Goal: Task Accomplishment & Management: Use online tool/utility

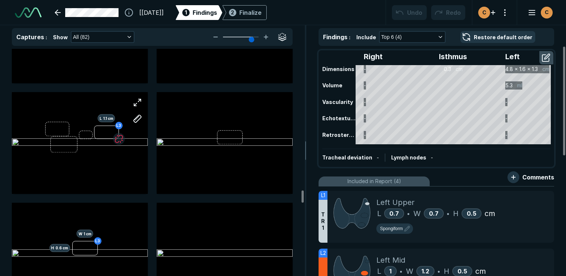
scroll to position [2853, 0]
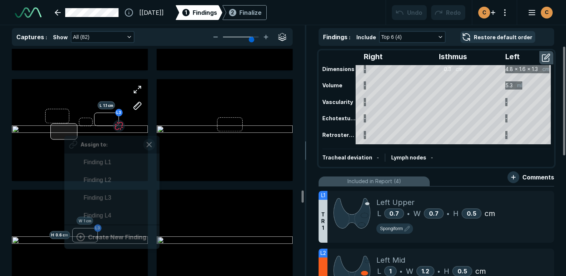
click at [65, 129] on div at bounding box center [63, 132] width 27 height 16
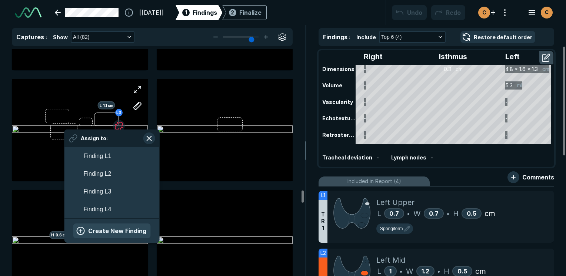
click at [105, 231] on button "Create New Finding" at bounding box center [111, 231] width 77 height 15
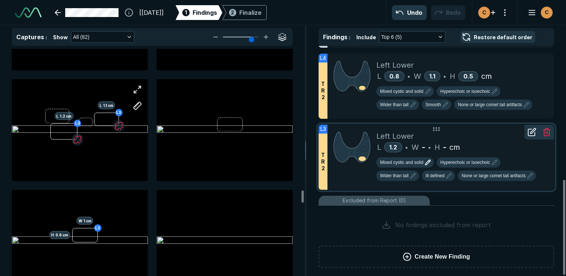
scroll to position [325, 0]
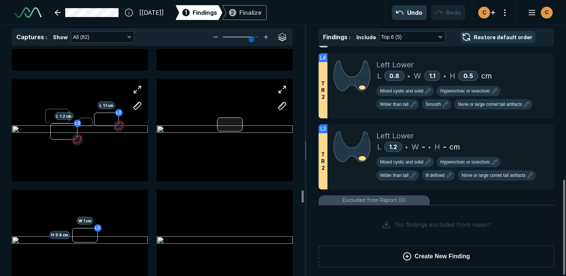
click at [230, 125] on div at bounding box center [229, 124] width 25 height 14
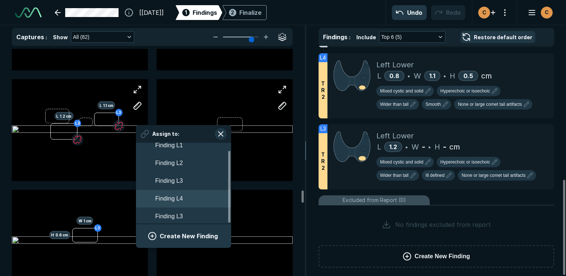
scroll to position [8, 0]
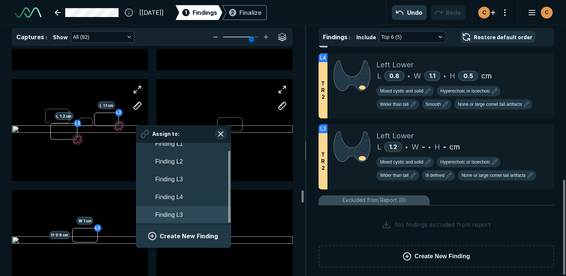
click at [179, 213] on span "Finding L3" at bounding box center [169, 215] width 28 height 9
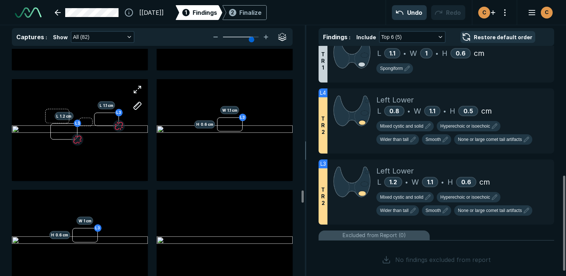
scroll to position [325, 0]
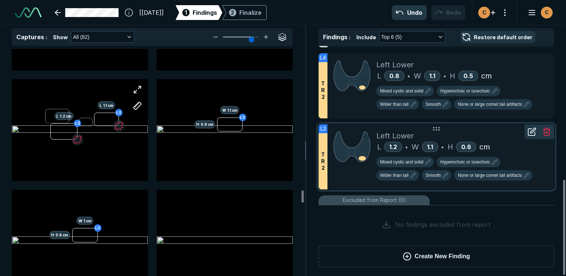
click at [548, 131] on icon at bounding box center [546, 131] width 9 height 9
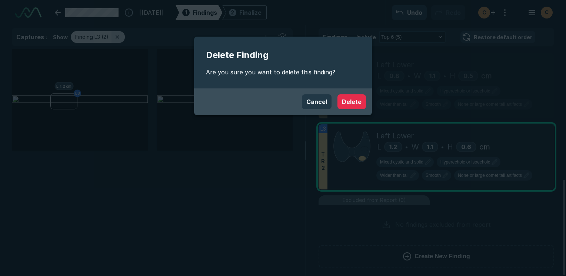
scroll to position [1895, 2204]
click at [353, 102] on button "Delete" at bounding box center [352, 101] width 29 height 15
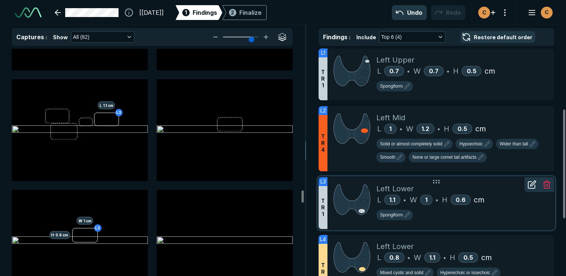
scroll to position [106, 0]
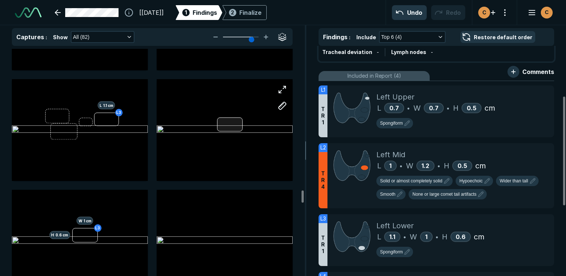
click at [229, 129] on div at bounding box center [229, 124] width 25 height 14
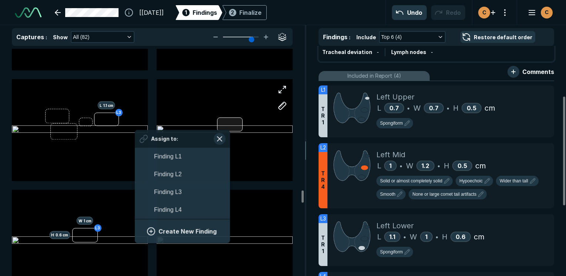
scroll to position [1256, 1374]
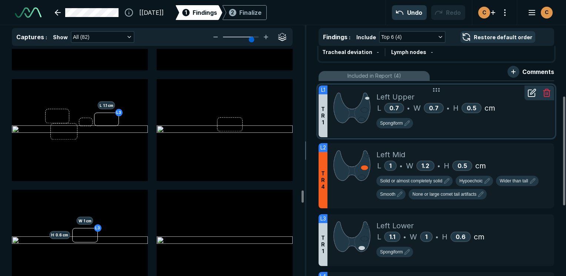
click at [532, 92] on icon at bounding box center [532, 93] width 9 height 9
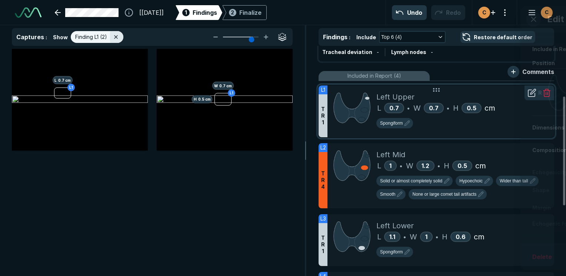
scroll to position [1768, 1900]
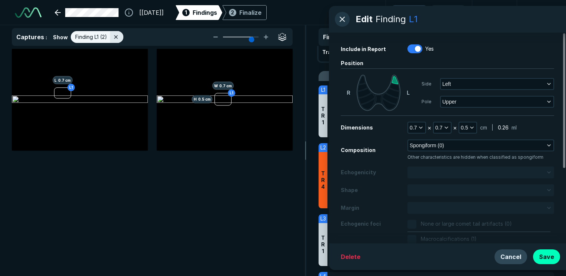
click at [515, 260] on button "Cancel" at bounding box center [511, 257] width 33 height 15
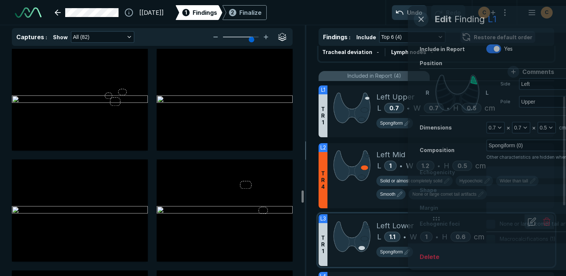
scroll to position [2853, 0]
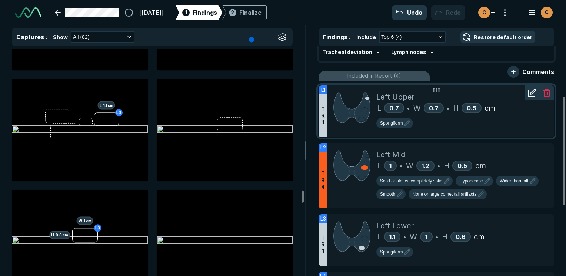
click at [492, 127] on div "Spongiform" at bounding box center [462, 124] width 172 height 13
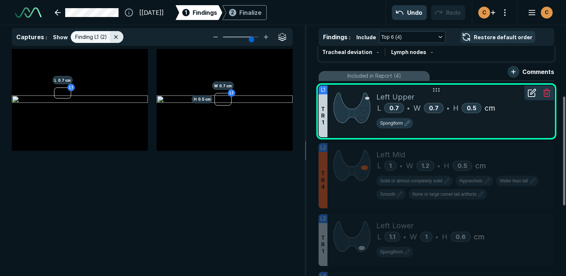
scroll to position [1895, 2204]
click at [533, 91] on icon at bounding box center [533, 91] width 5 height 5
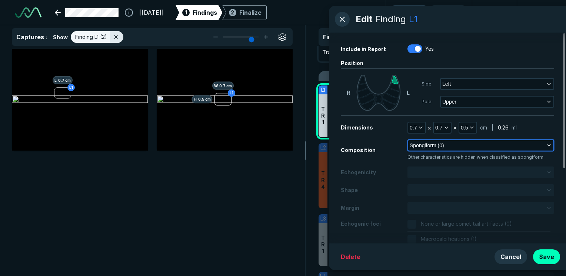
click at [440, 145] on span "Spongiform (0)" at bounding box center [427, 146] width 34 height 8
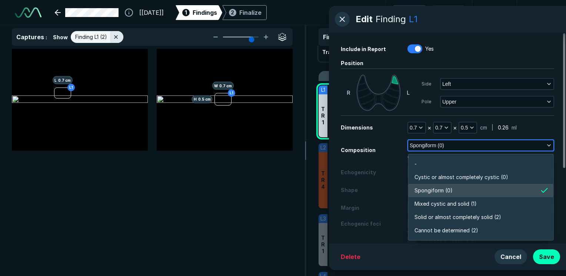
scroll to position [1296, 1604]
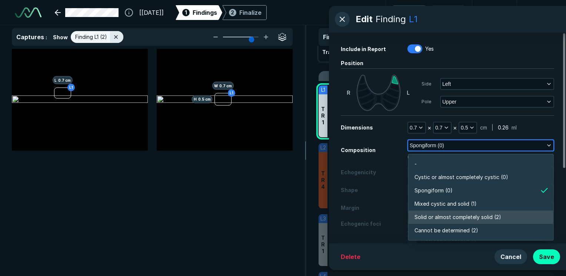
click at [457, 219] on span "Solid or almost completely solid (2)" at bounding box center [458, 217] width 87 height 8
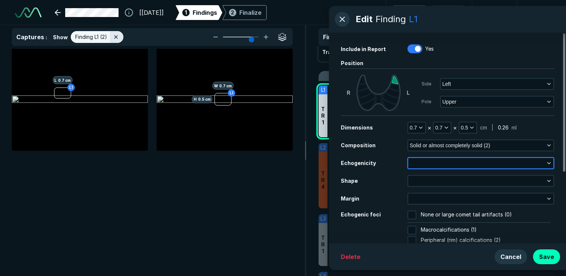
click at [487, 160] on button "button" at bounding box center [480, 163] width 145 height 10
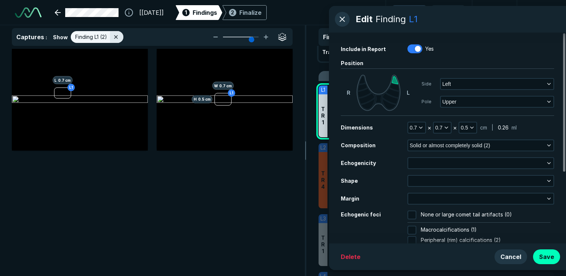
click at [384, 253] on div "Delete Cancel Save" at bounding box center [447, 257] width 237 height 27
click at [520, 260] on button "Cancel" at bounding box center [511, 257] width 33 height 15
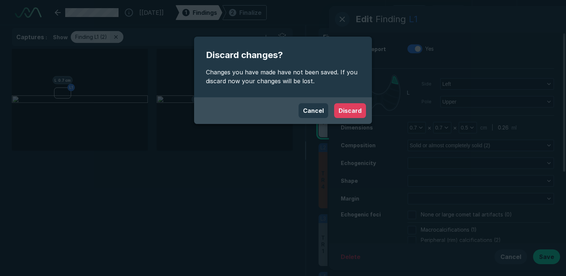
click at [349, 115] on button "Discard" at bounding box center [350, 110] width 32 height 15
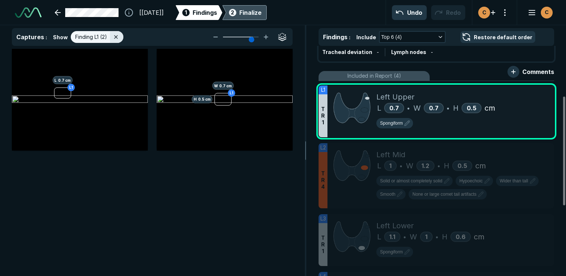
click at [262, 13] on div "Finalize" at bounding box center [250, 12] width 22 height 9
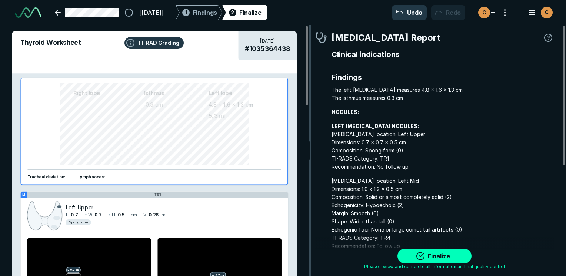
scroll to position [2040, 2135]
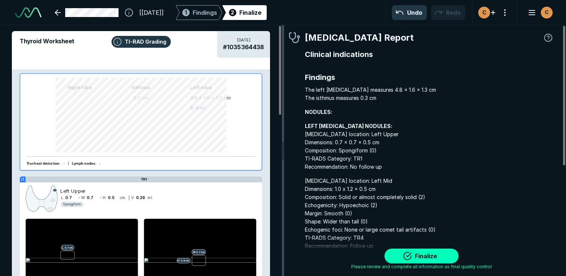
drag, startPoint x: 413, startPoint y: 75, endPoint x: 205, endPoint y: 96, distance: 209.3
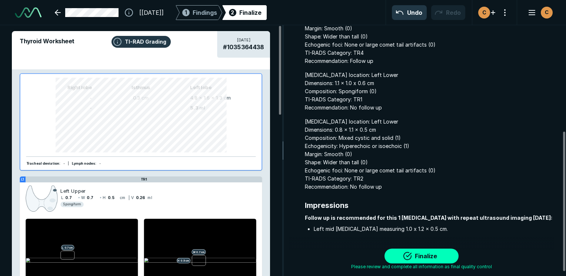
scroll to position [197, 0]
